Goal: Find specific page/section: Find specific page/section

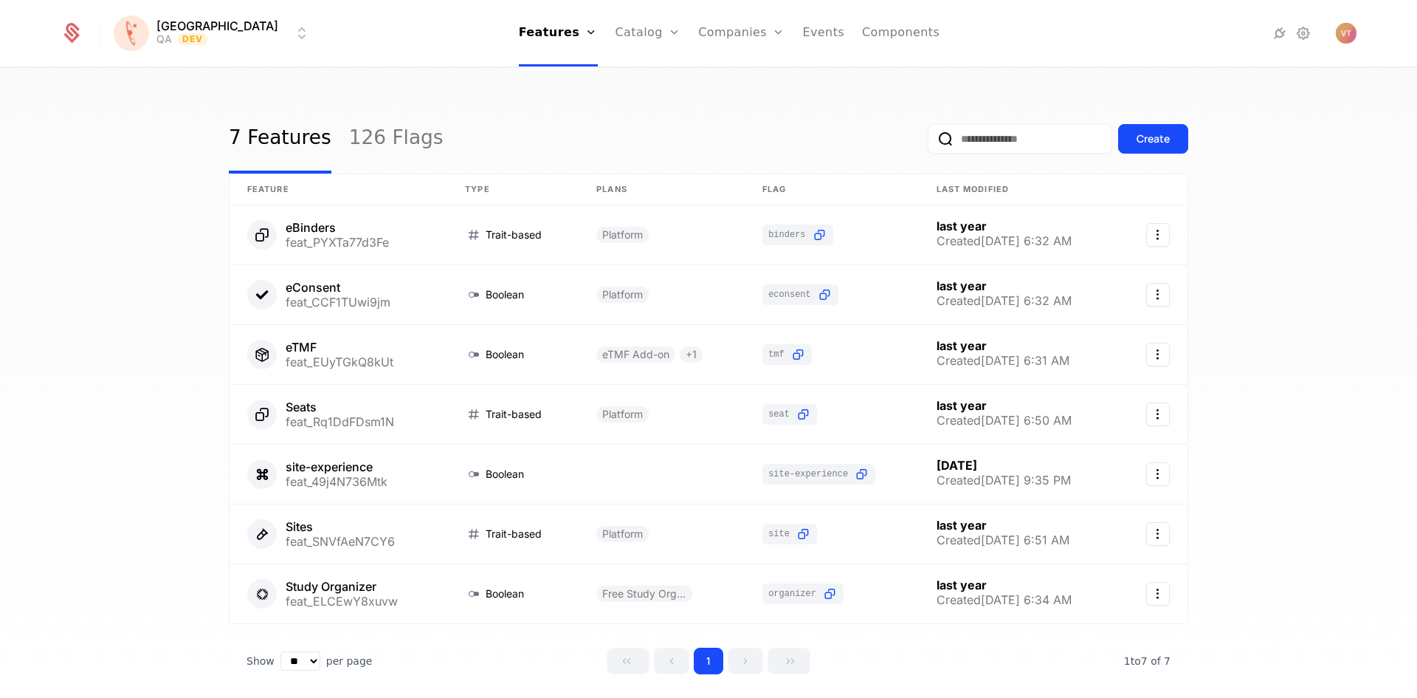
click at [362, 142] on link "126 Flags" at bounding box center [396, 138] width 94 height 69
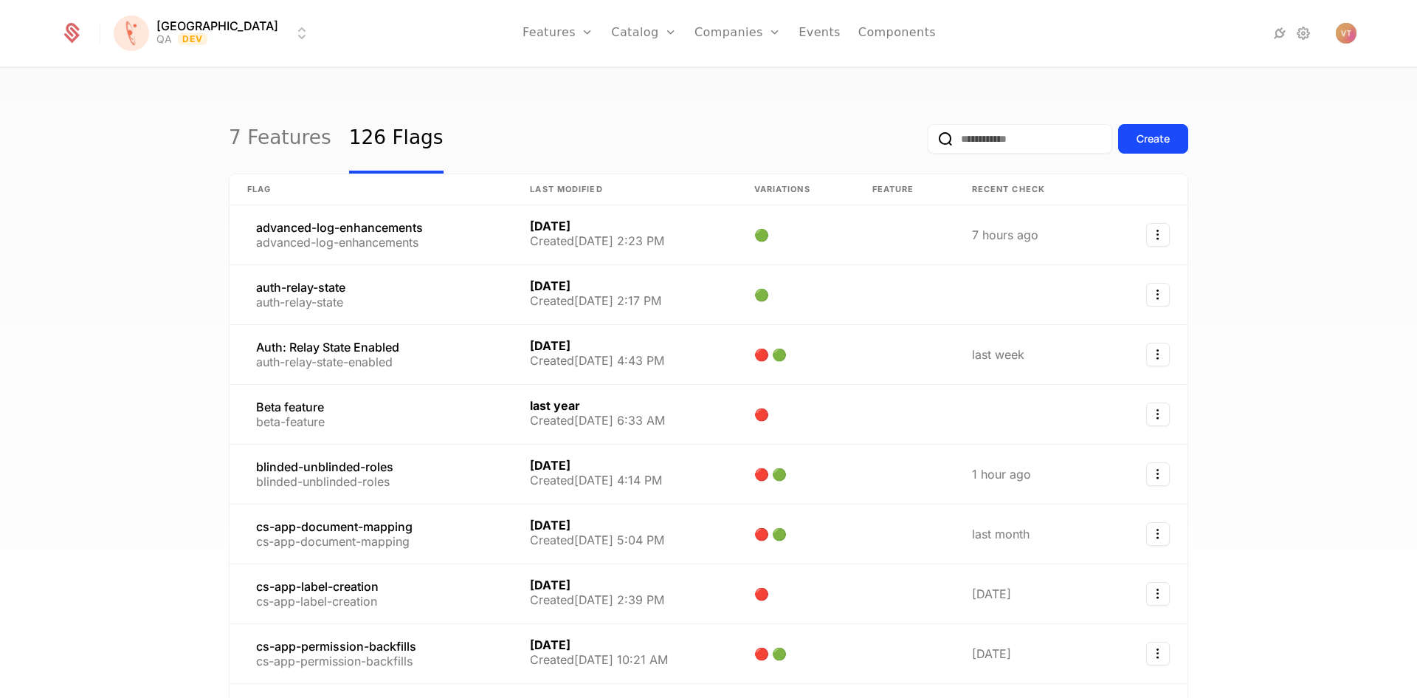
click at [994, 141] on input "email" at bounding box center [1020, 139] width 185 height 30
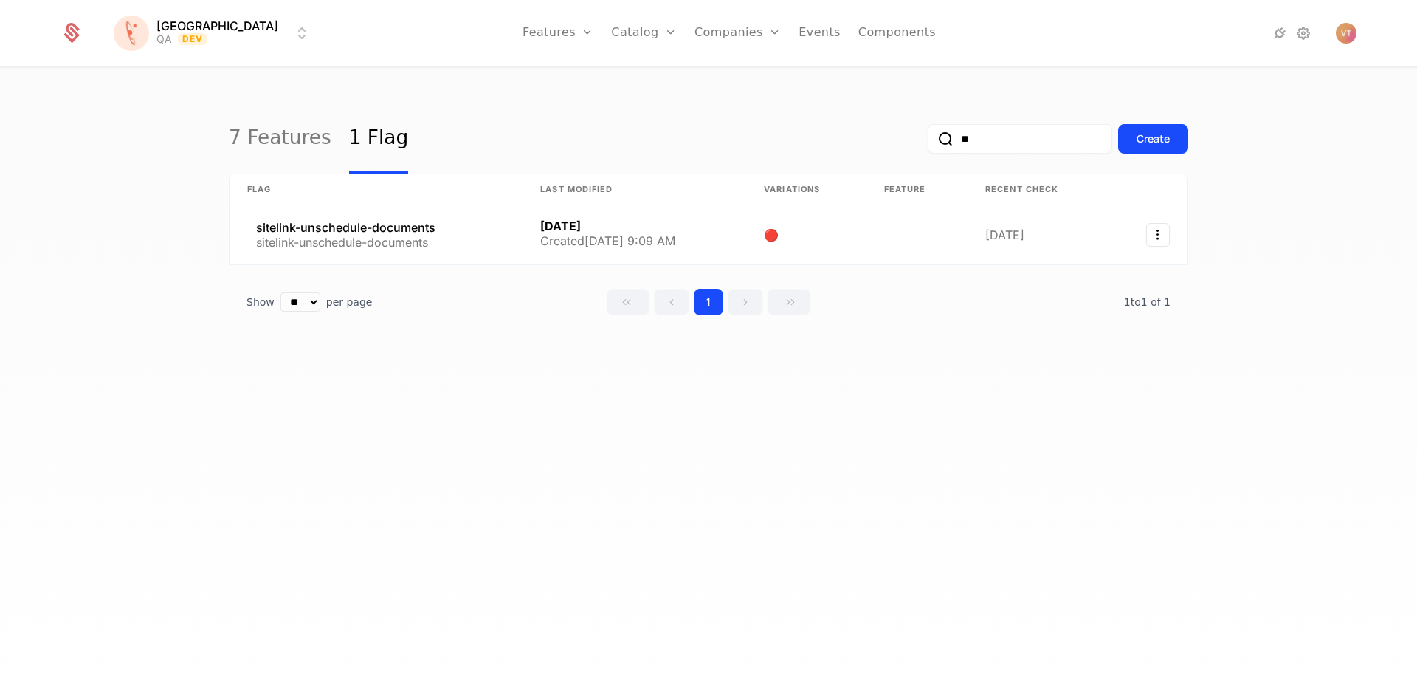
type input "*"
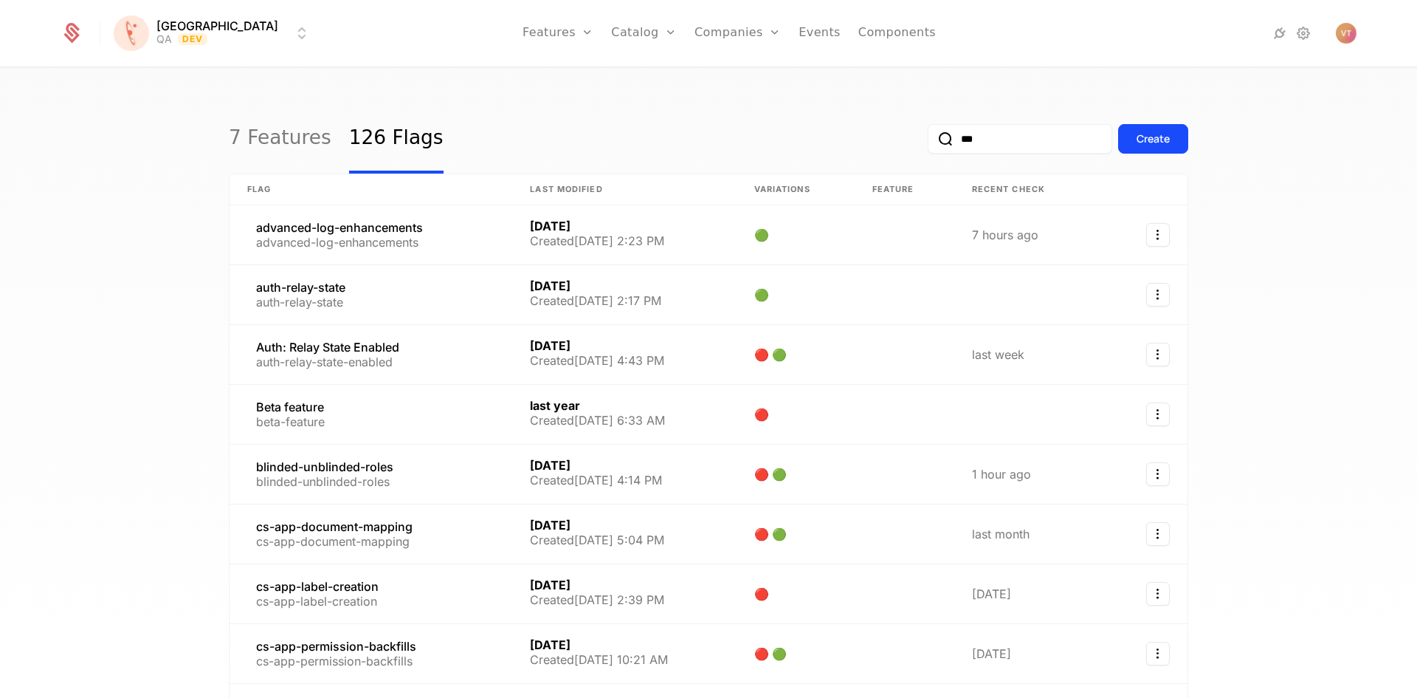
type input "****"
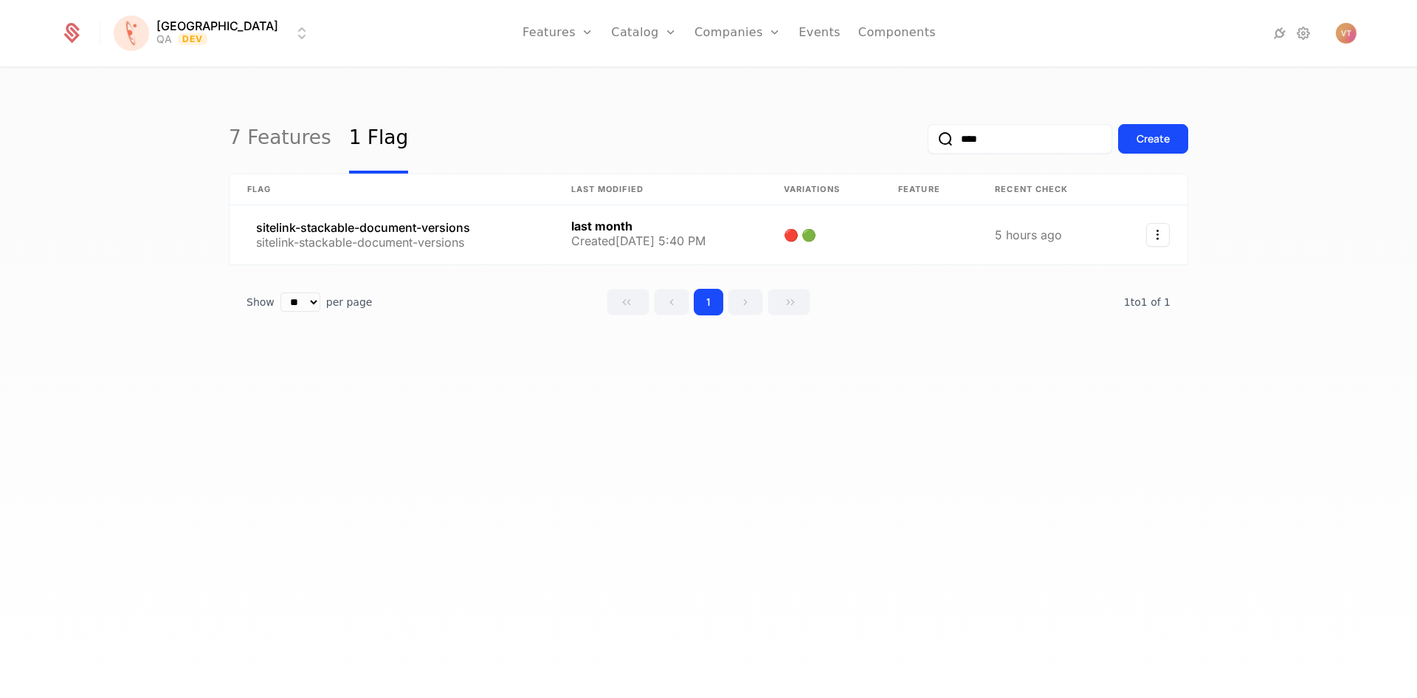
drag, startPoint x: 976, startPoint y: 136, endPoint x: 930, endPoint y: 134, distance: 45.8
click at [930, 134] on div "****" at bounding box center [1020, 139] width 185 height 30
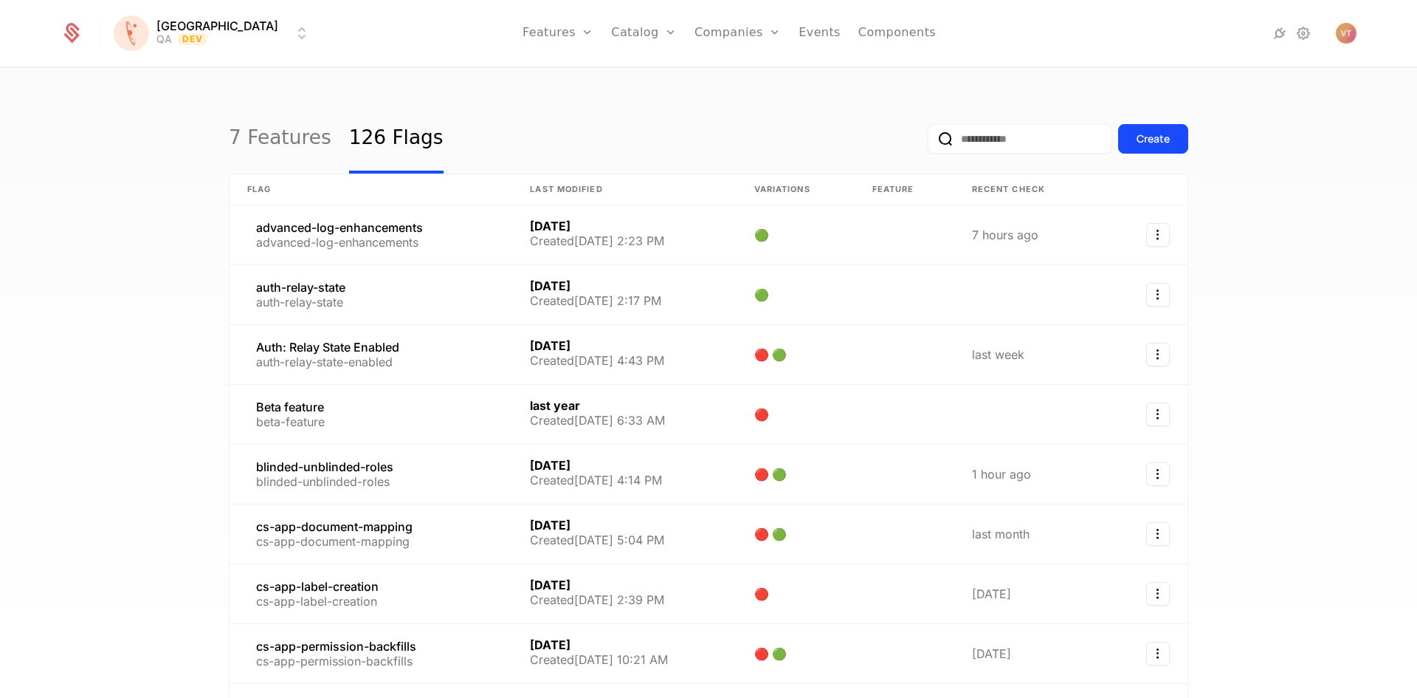
click at [985, 139] on input "email" at bounding box center [1020, 139] width 185 height 30
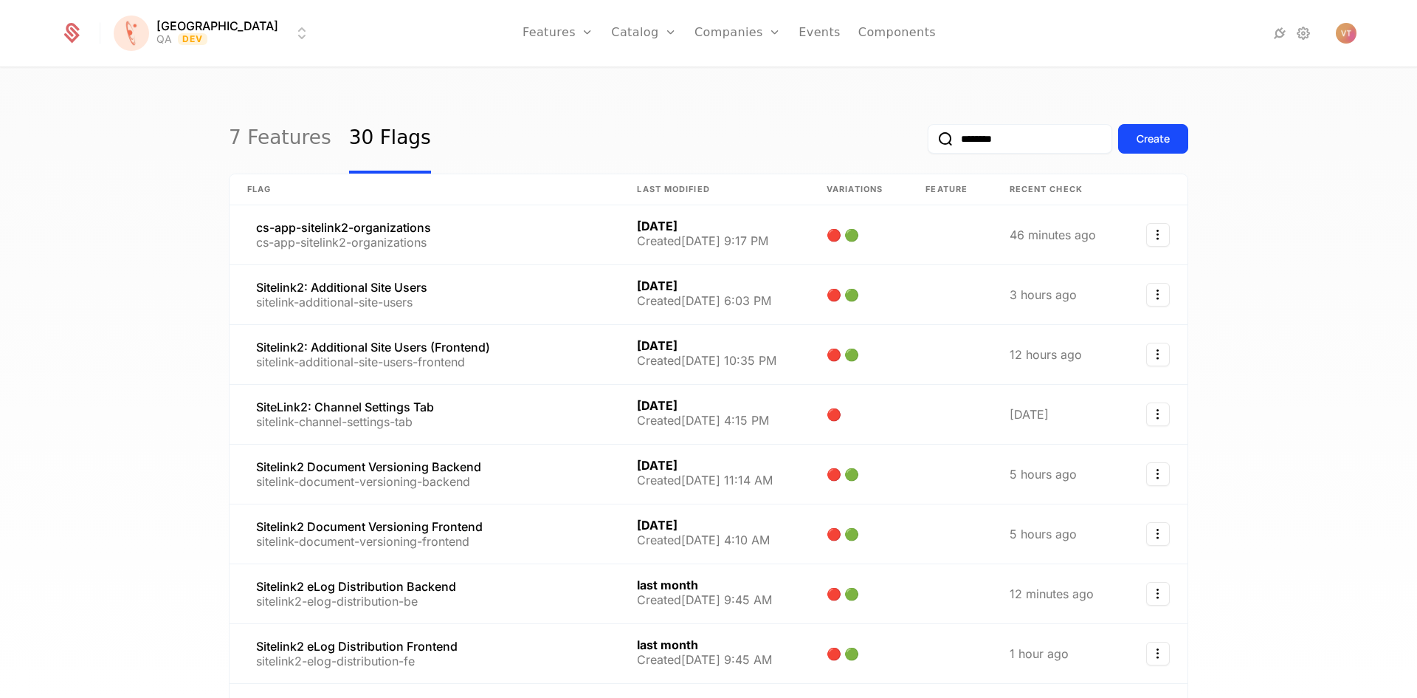
type input "********"
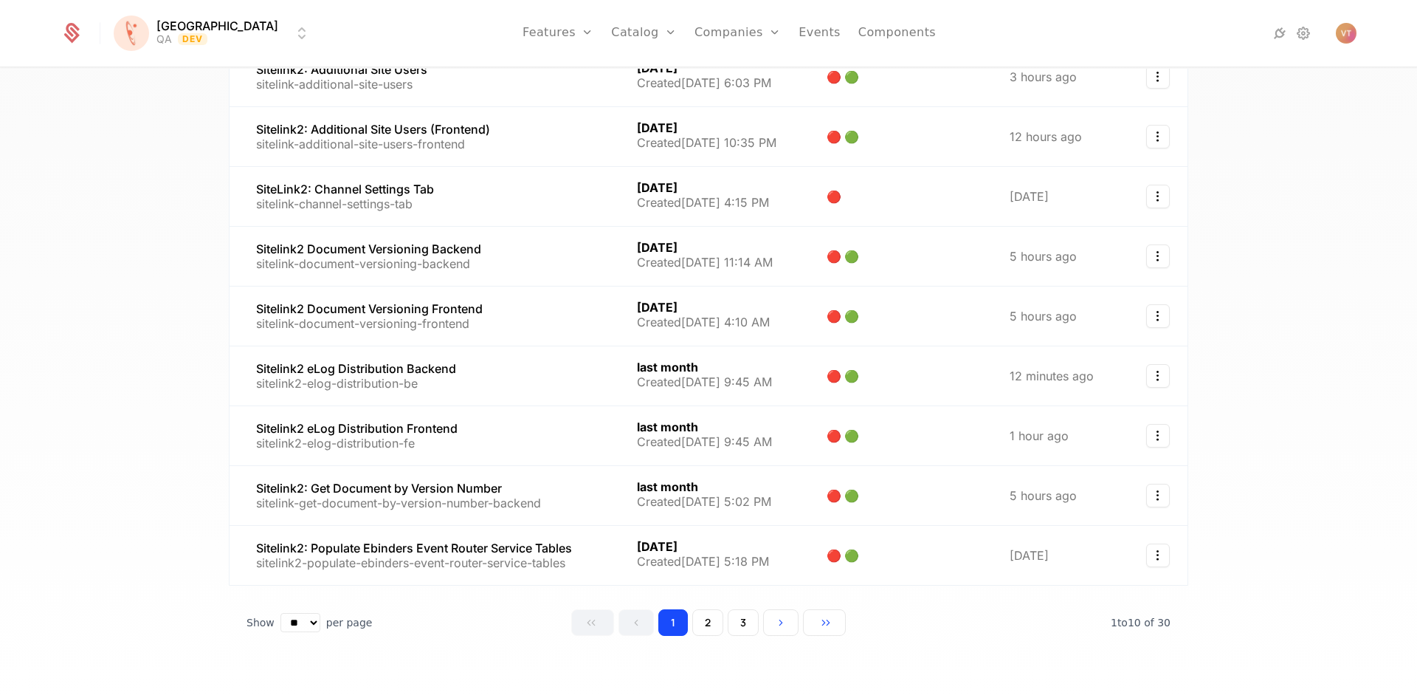
scroll to position [230, 0]
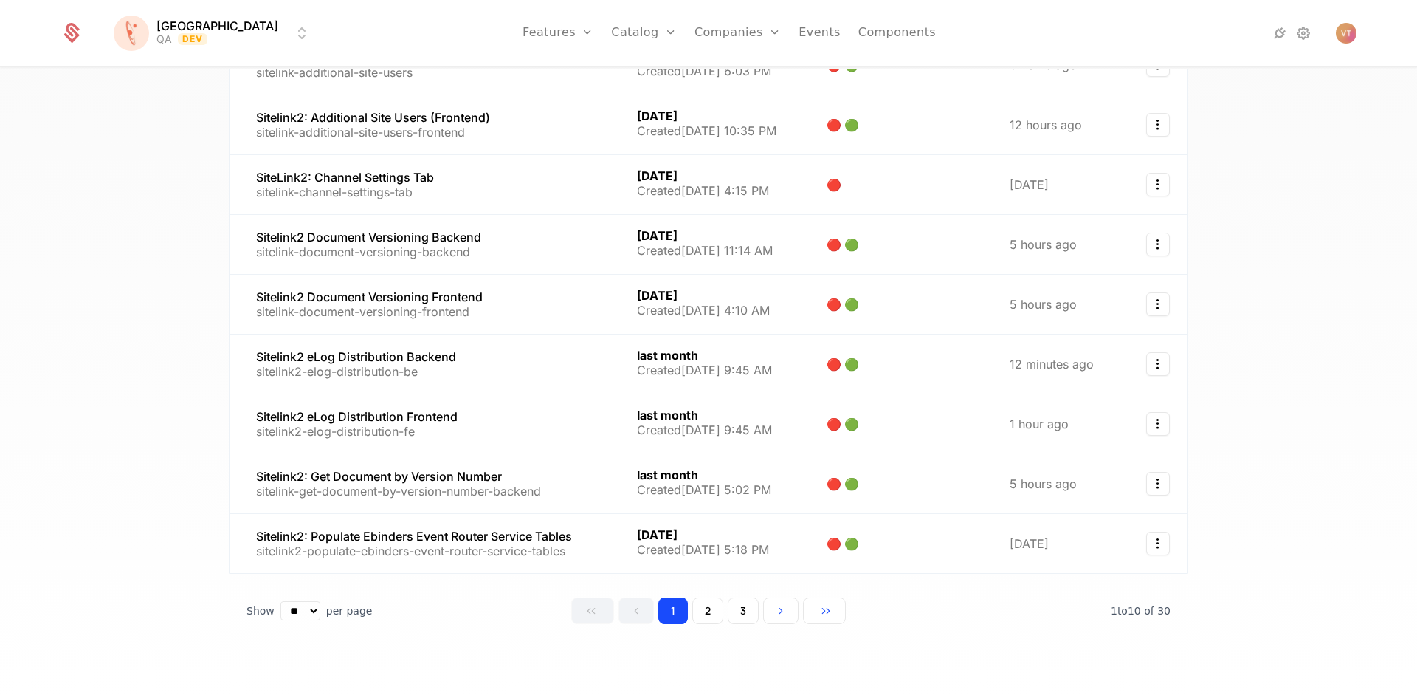
click at [709, 610] on button "2" at bounding box center [707, 610] width 31 height 27
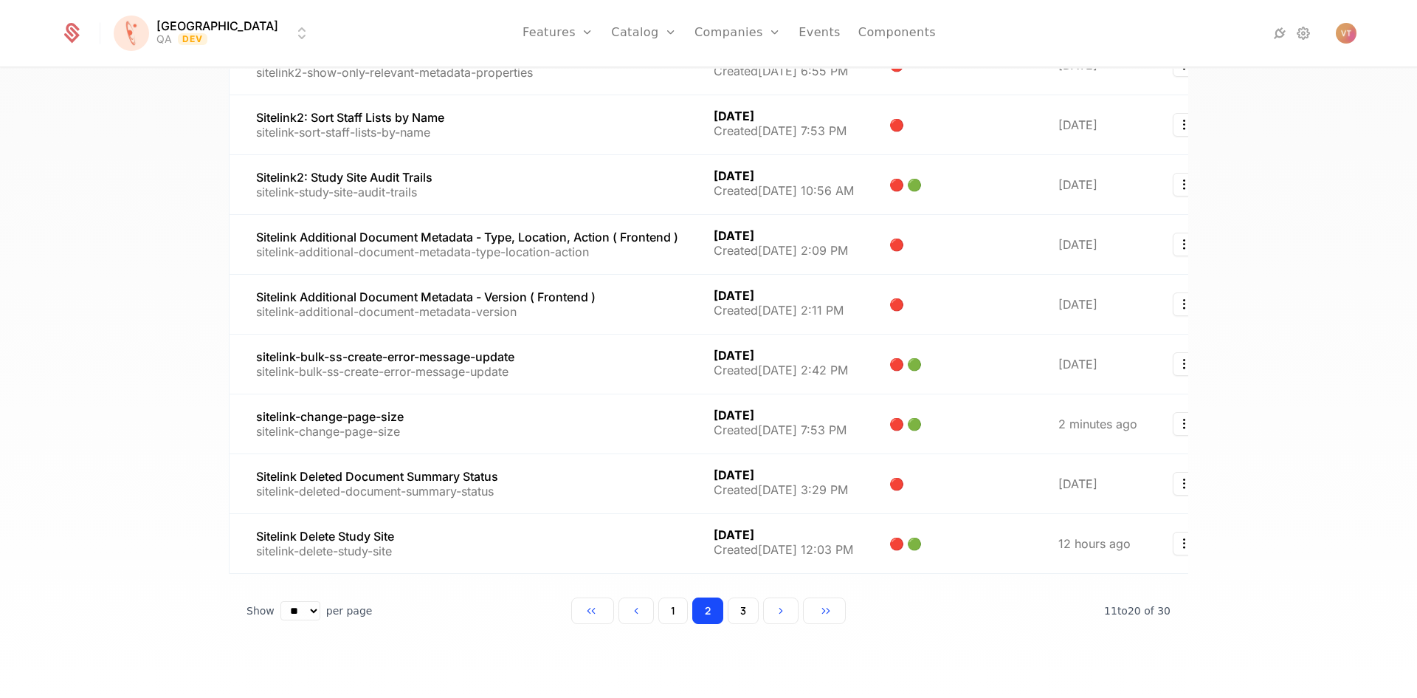
scroll to position [241, 0]
click at [737, 605] on button "3" at bounding box center [743, 610] width 31 height 27
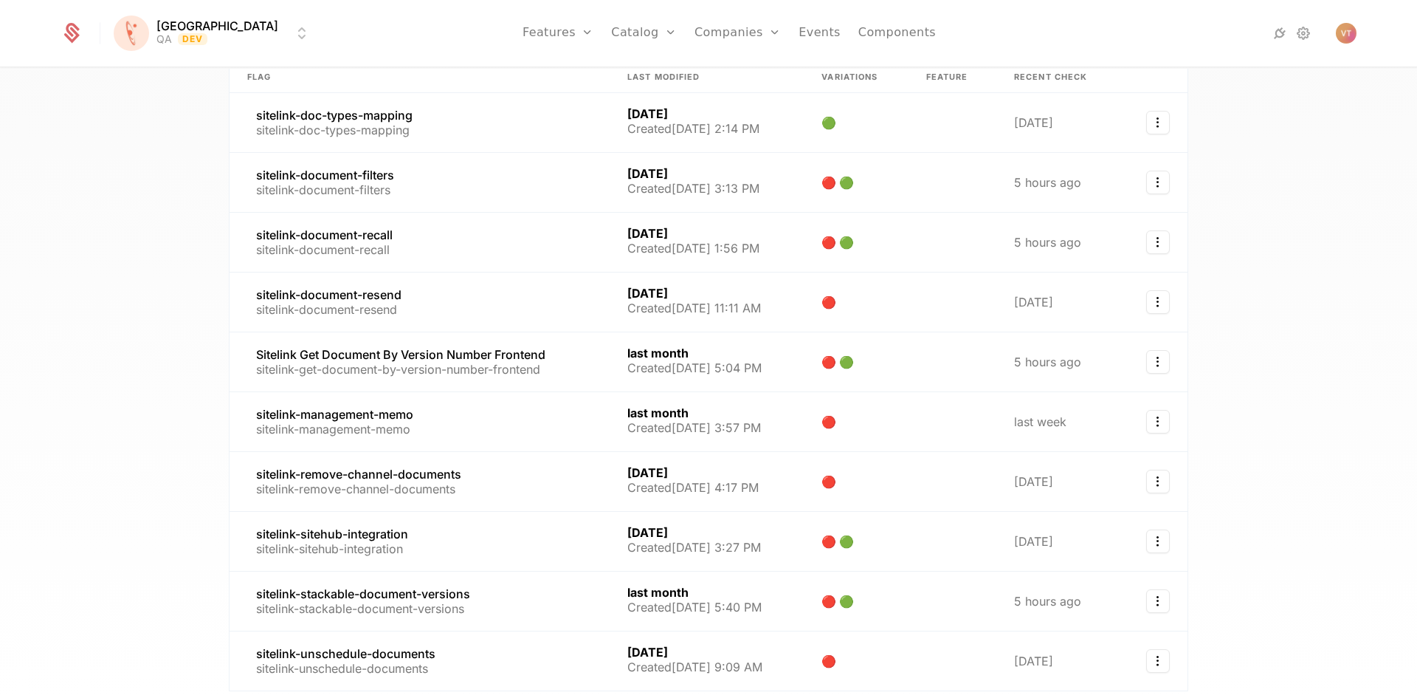
scroll to position [111, 0]
click at [421, 602] on link at bounding box center [420, 601] width 380 height 59
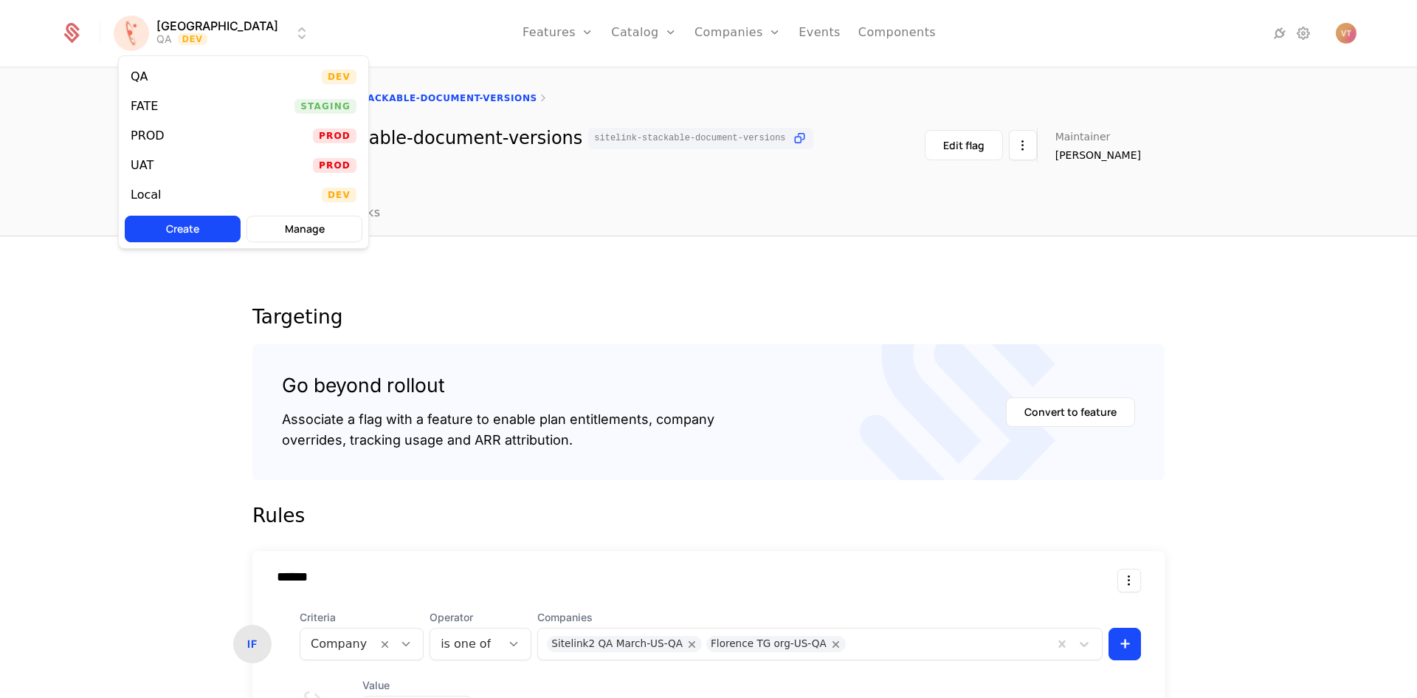
click at [225, 30] on html "[PERSON_NAME] QA Dev Features Features Flags Catalog Plans Add Ons Credits Conf…" at bounding box center [708, 349] width 1417 height 698
click at [183, 106] on div "FATE Staging" at bounding box center [243, 107] width 249 height 30
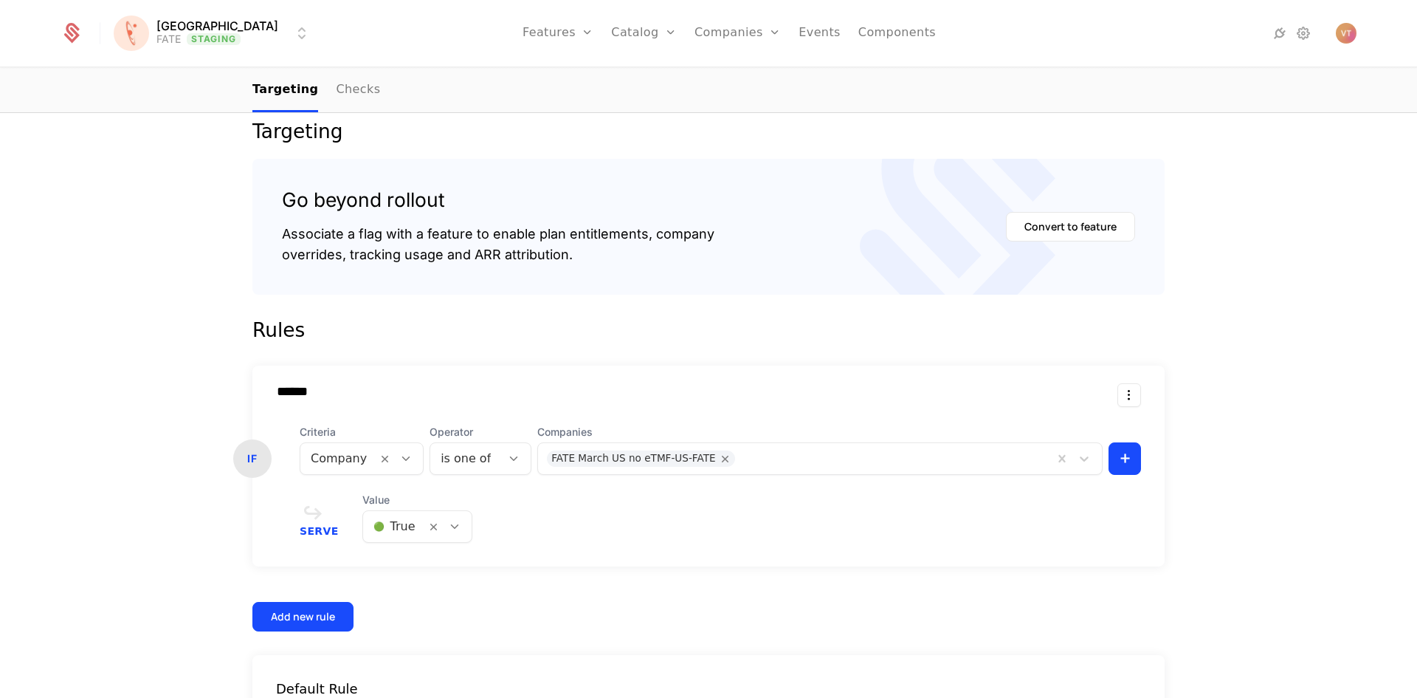
scroll to position [187, 0]
